Goal: Information Seeking & Learning: Learn about a topic

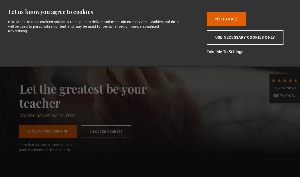
click at [229, 19] on button "Yes I Agree" at bounding box center [226, 19] width 39 height 14
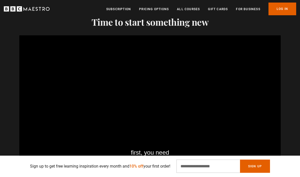
scroll to position [702, 0]
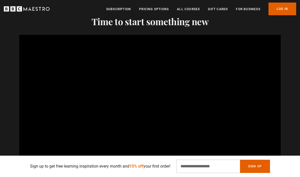
click at [257, 173] on button "Sign Up" at bounding box center [255, 166] width 30 height 13
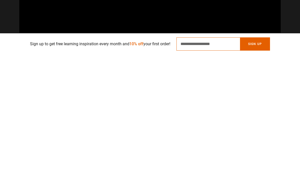
scroll to position [0, 345]
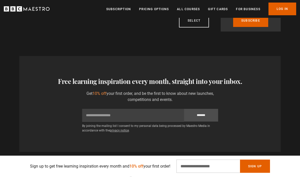
scroll to position [1020, 0]
click at [284, 177] on div "Thanks for signing up. Check your inbox - your discount code is on the way! Oop…" at bounding box center [150, 166] width 300 height 21
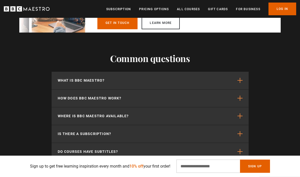
scroll to position [1359, 0]
click at [239, 78] on span "button" at bounding box center [239, 80] width 5 height 5
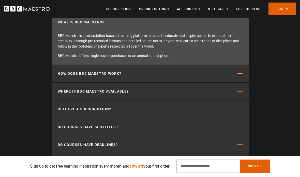
scroll to position [0, 747]
click at [239, 89] on span "button" at bounding box center [239, 91] width 5 height 5
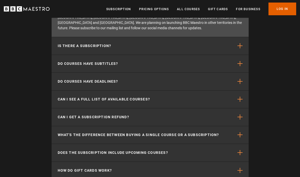
scroll to position [1492, 0]
click at [240, 114] on span "button" at bounding box center [239, 116] width 5 height 5
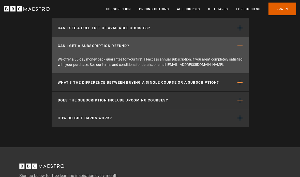
scroll to position [1516, 0]
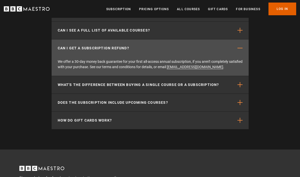
click at [239, 100] on span "button" at bounding box center [239, 102] width 5 height 5
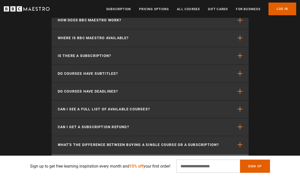
scroll to position [1436, 0]
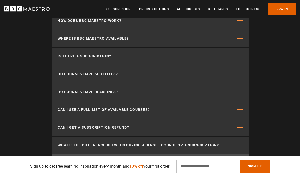
click at [240, 89] on span "button" at bounding box center [239, 91] width 5 height 5
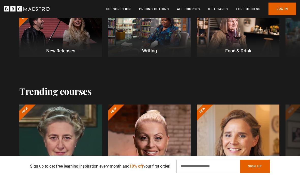
scroll to position [183, 0]
click at [195, 10] on link "All Courses" at bounding box center [188, 9] width 23 height 5
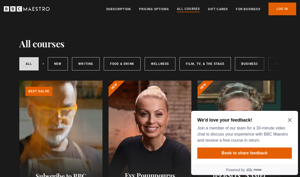
click at [291, 119] on icon "Close Maze Prompt" at bounding box center [290, 120] width 4 height 4
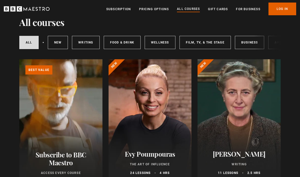
scroll to position [23, 0]
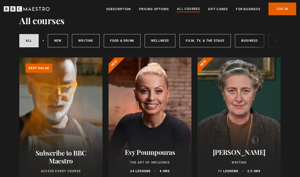
click at [126, 39] on link "Food & Drink" at bounding box center [122, 40] width 37 height 13
